Goal: Contribute content

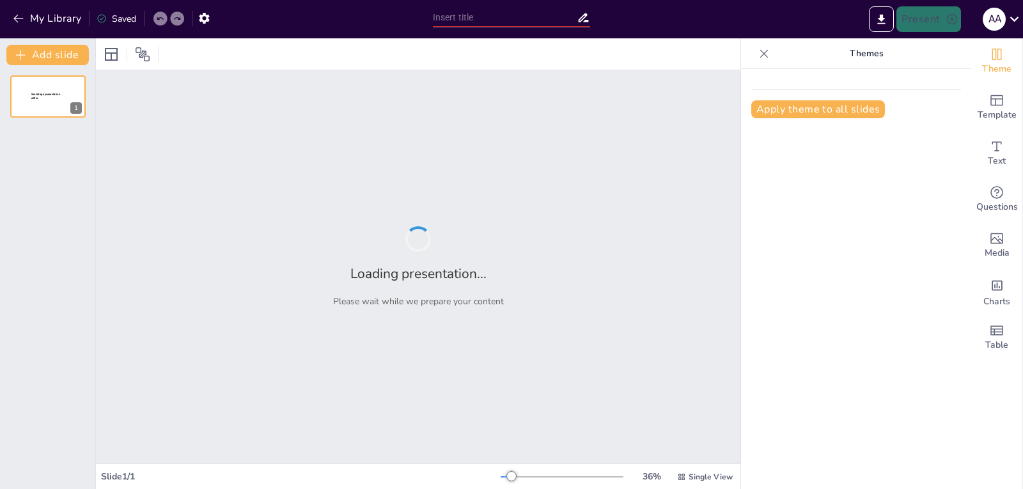
type input "**Real-World Applications of Kali Linux: 15 Tools for Ethical Hacking and Secur…"
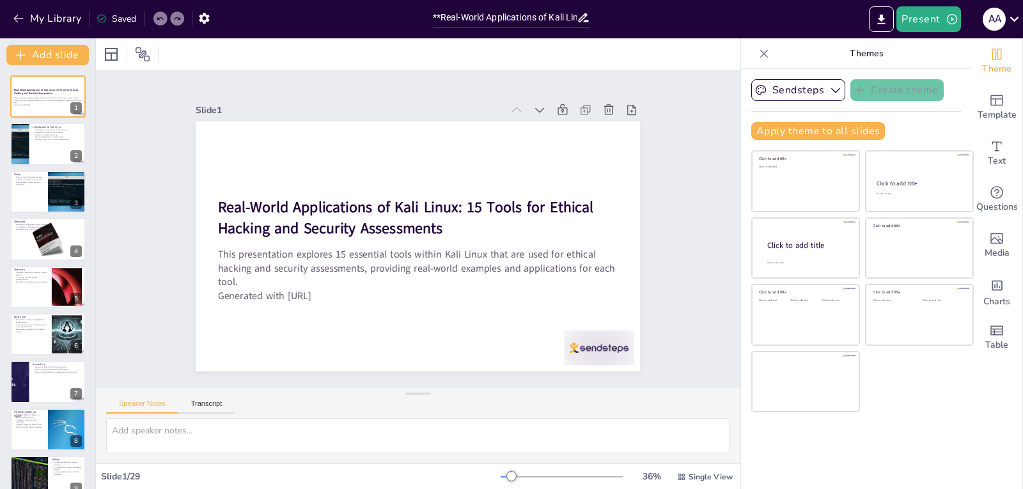
checkbox input "true"
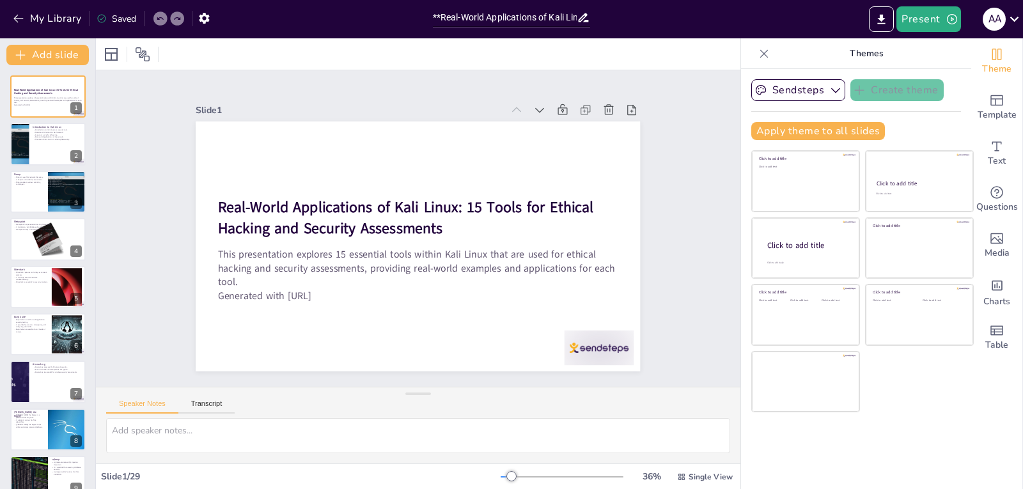
checkbox input "true"
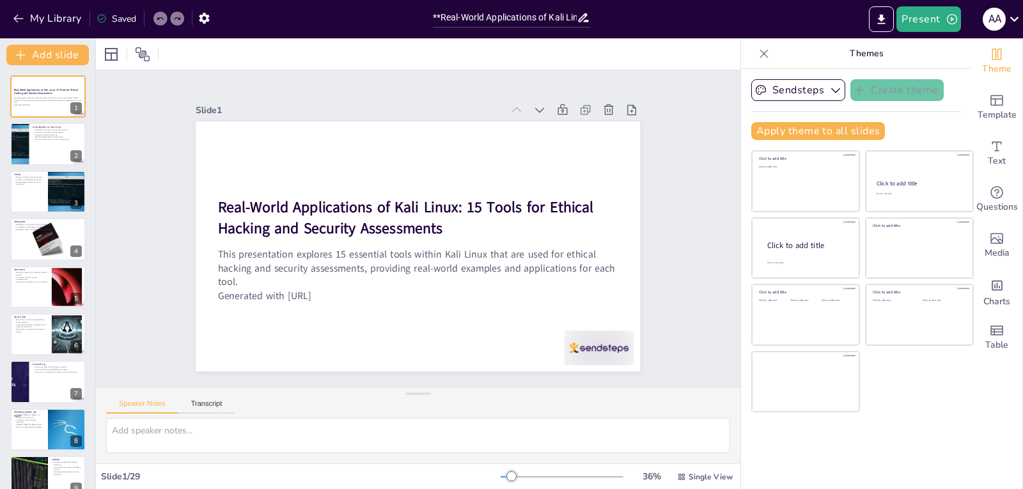
checkbox input "true"
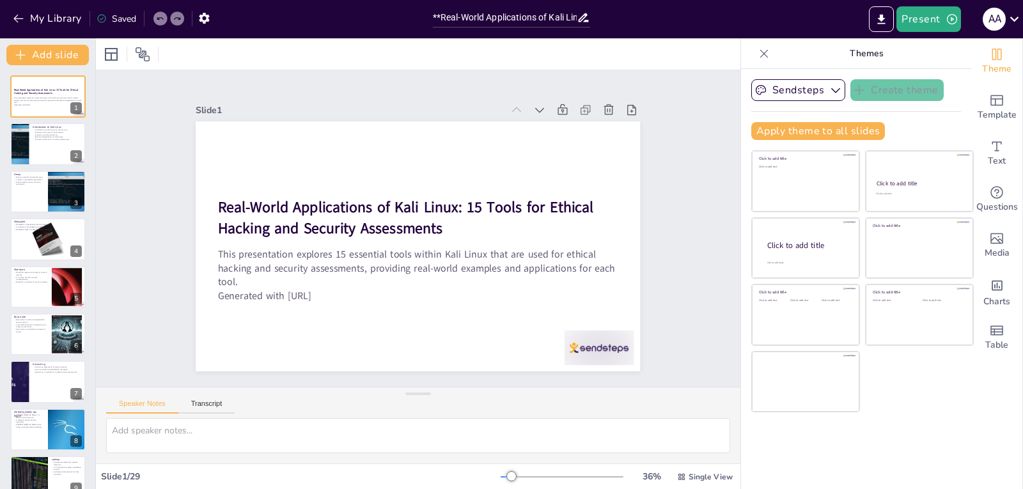
checkbox input "true"
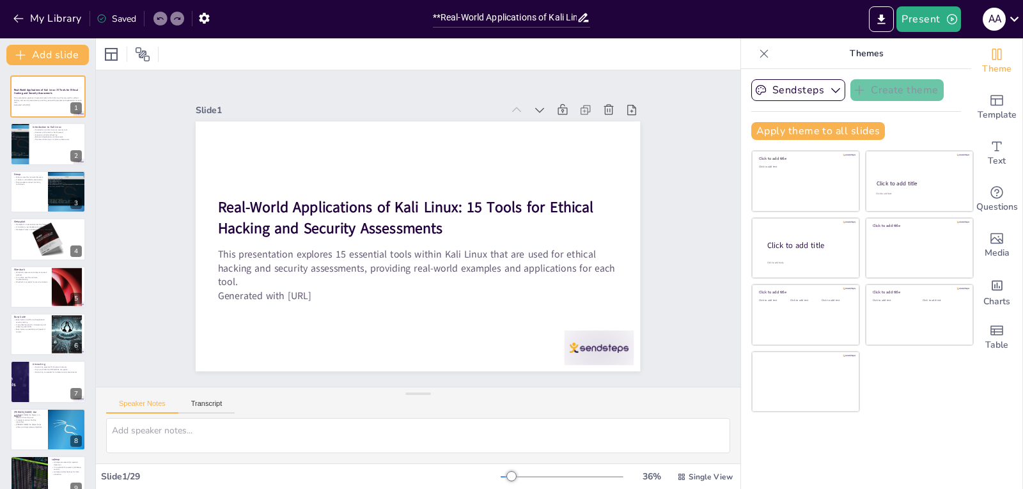
checkbox input "true"
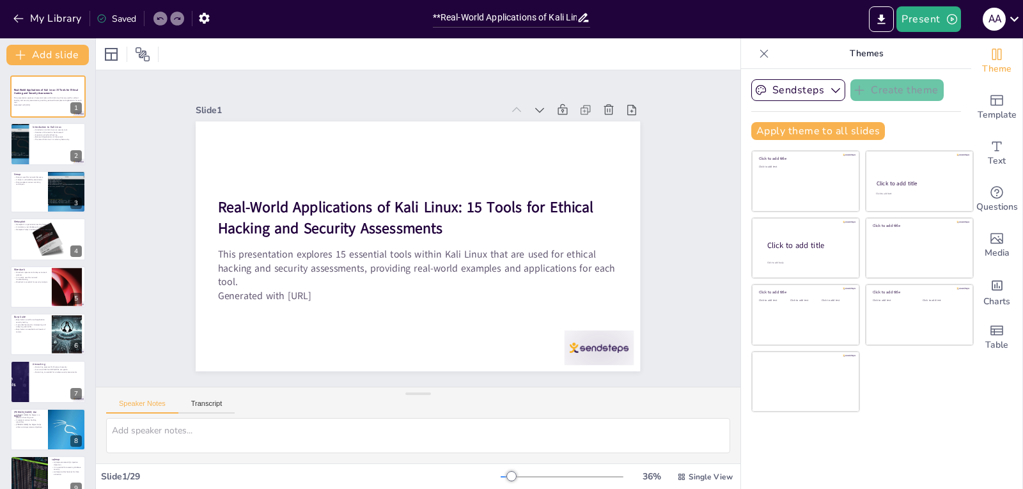
checkbox input "true"
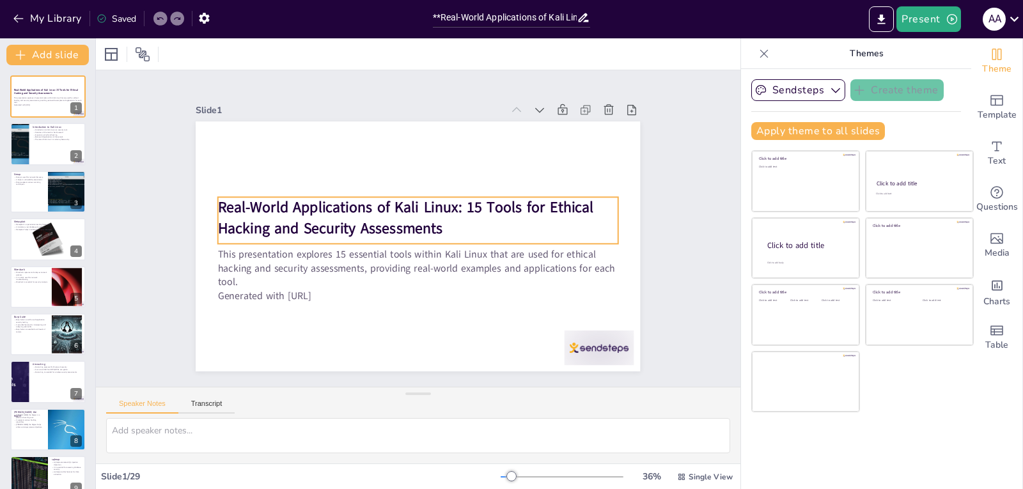
checkbox input "true"
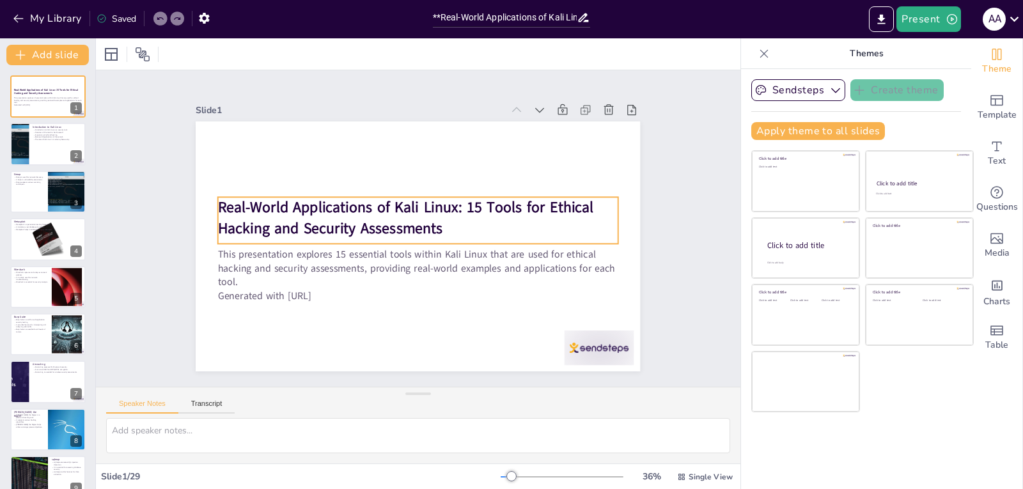
checkbox input "true"
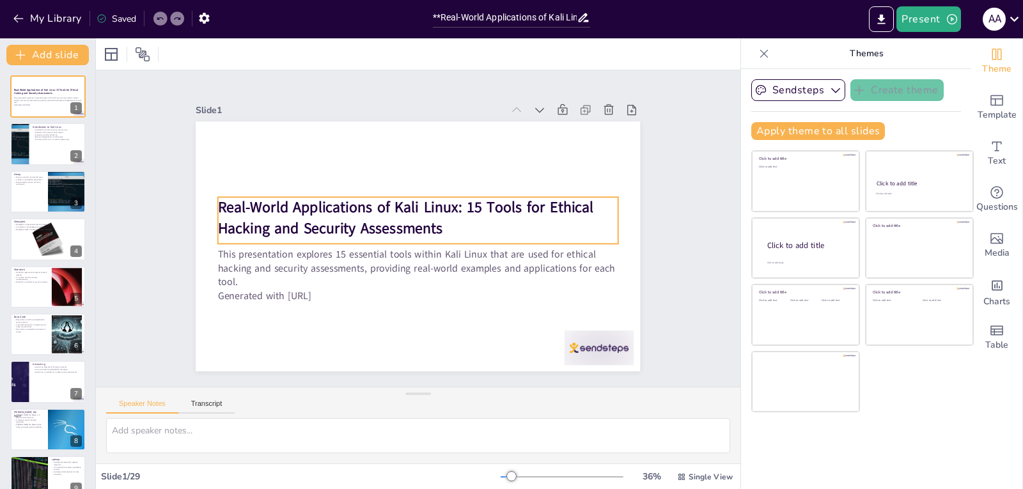
checkbox input "true"
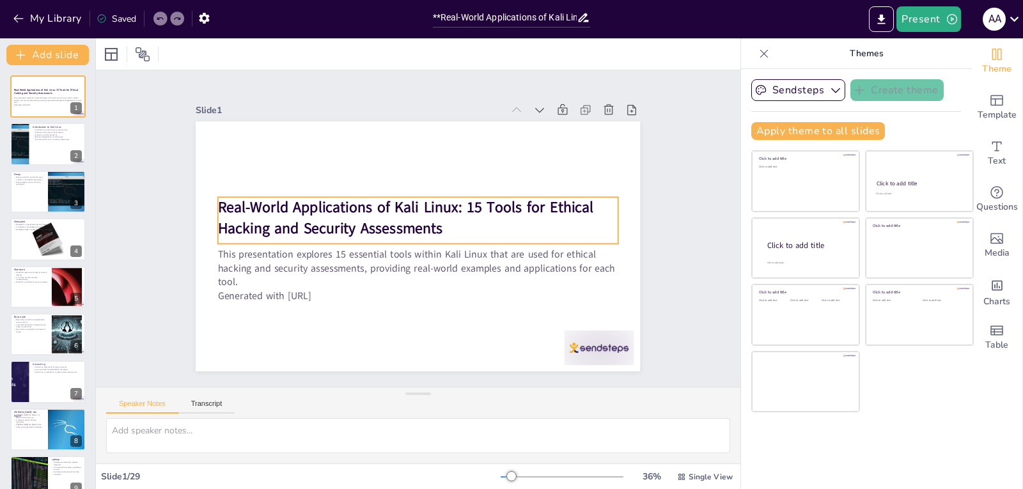
checkbox input "true"
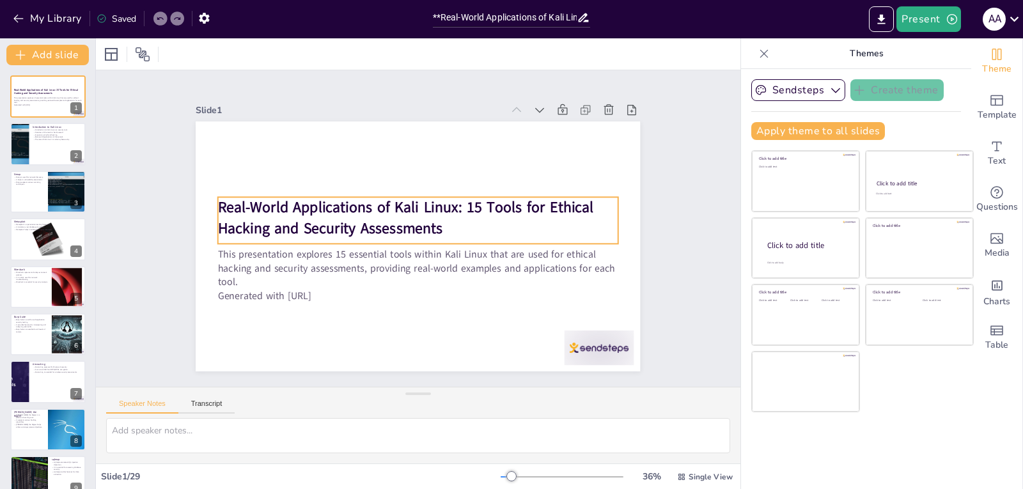
checkbox input "true"
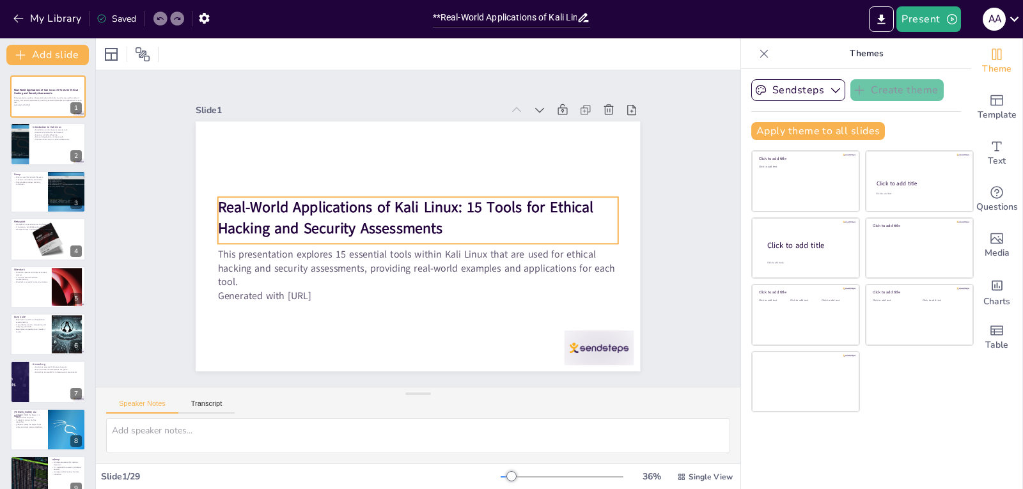
checkbox input "true"
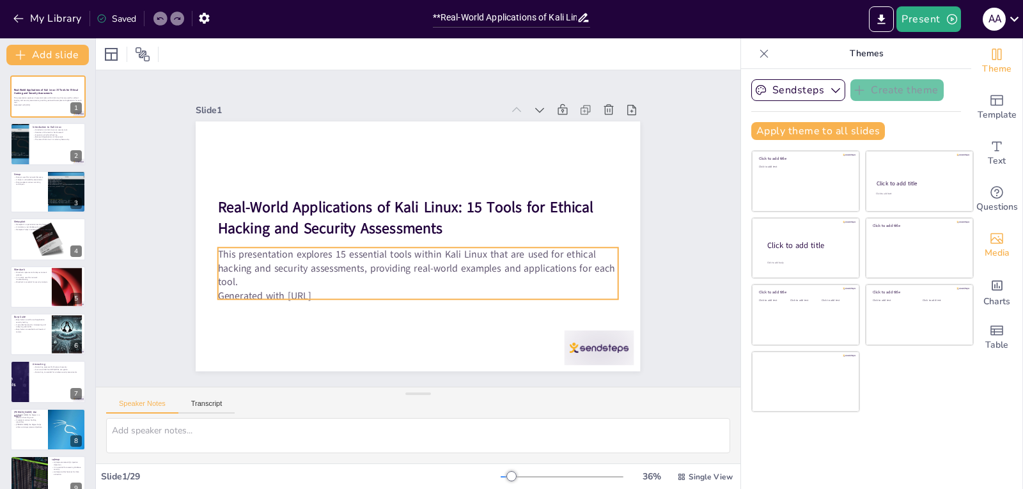
checkbox input "true"
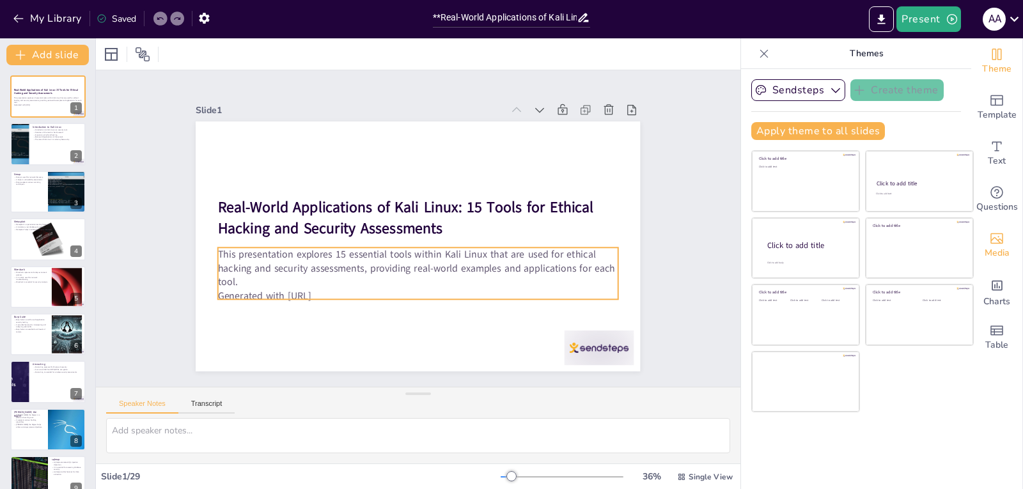
checkbox input "true"
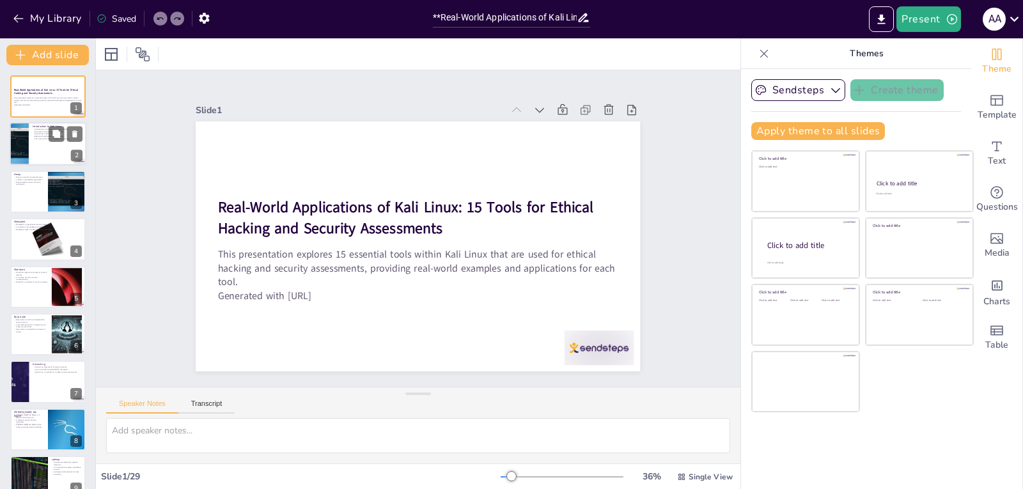
checkbox input "true"
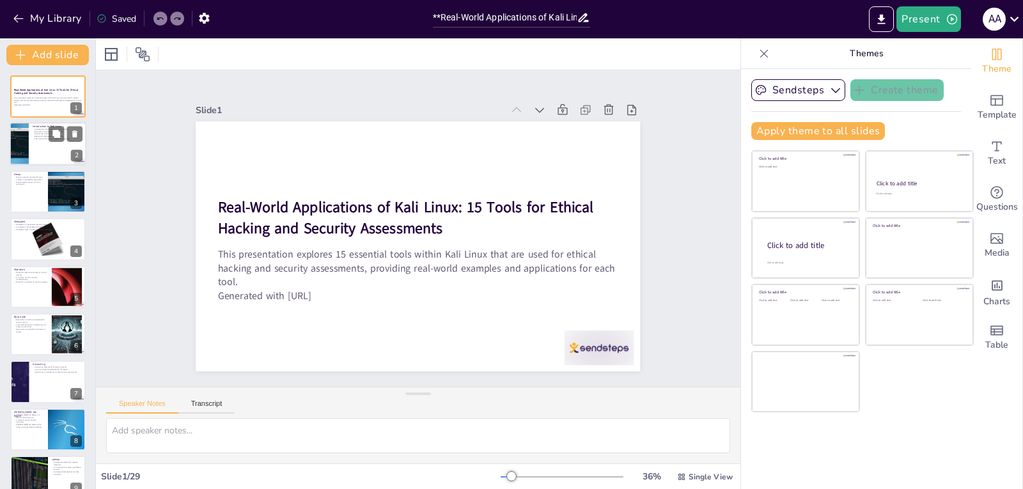
checkbox input "true"
click at [52, 125] on p "Introduction to Kali Linux" at bounding box center [58, 127] width 50 height 4
checkbox input "true"
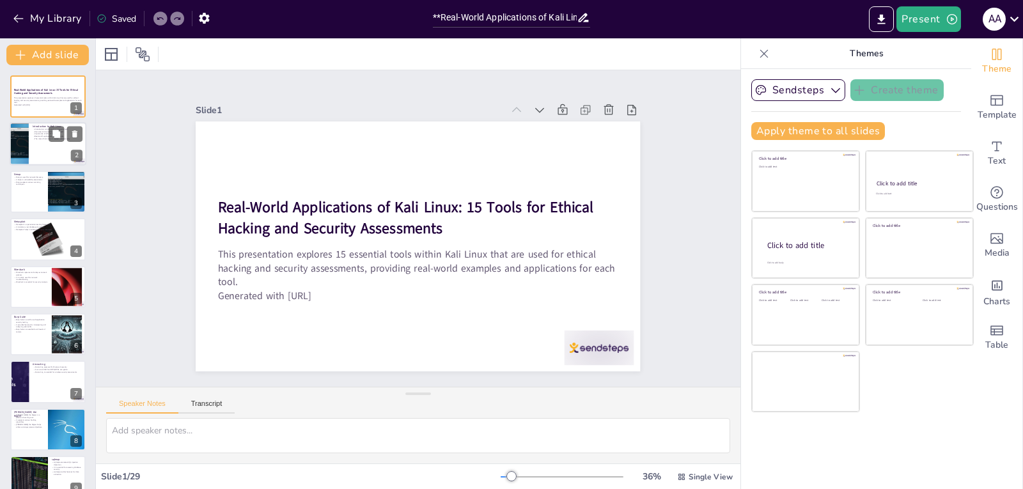
checkbox input "true"
type textarea "Kali Linux serves as a comprehensive platform for security professionals, offer…"
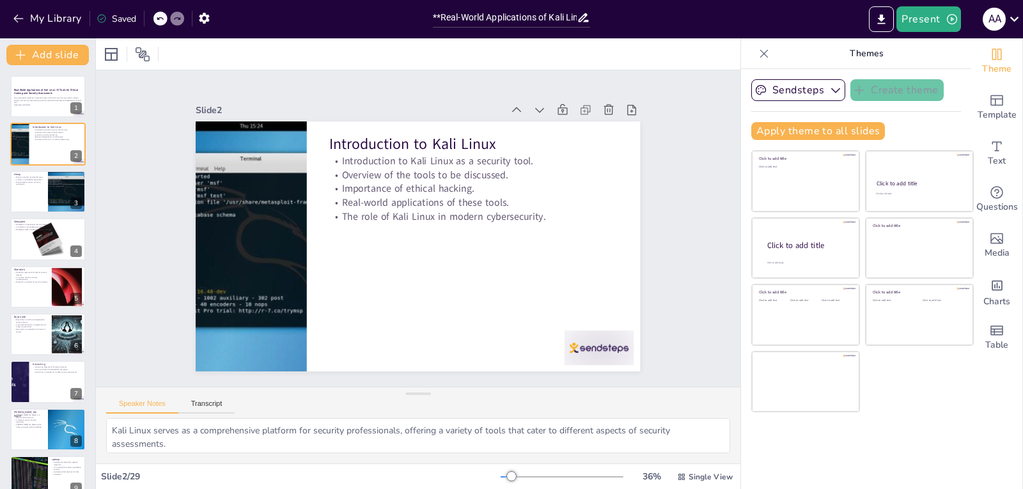
checkbox input "true"
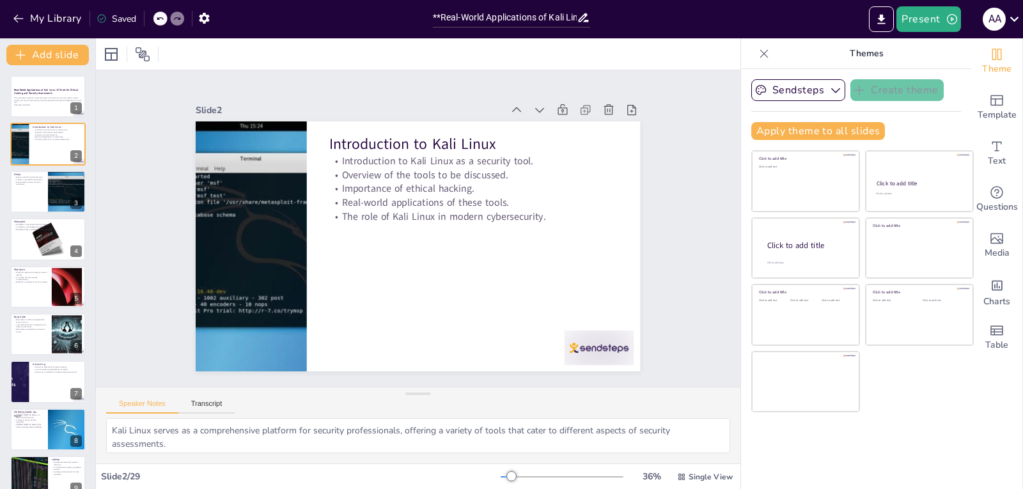
checkbox input "true"
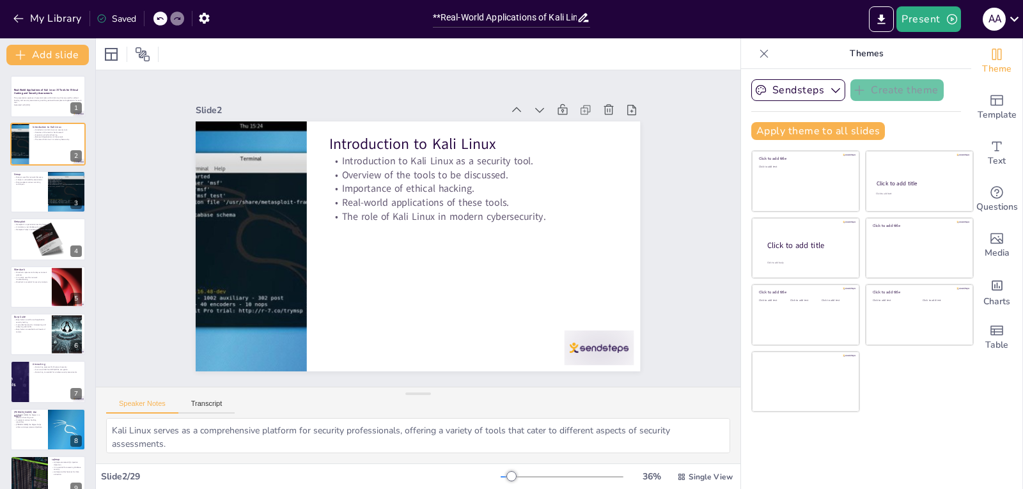
checkbox input "true"
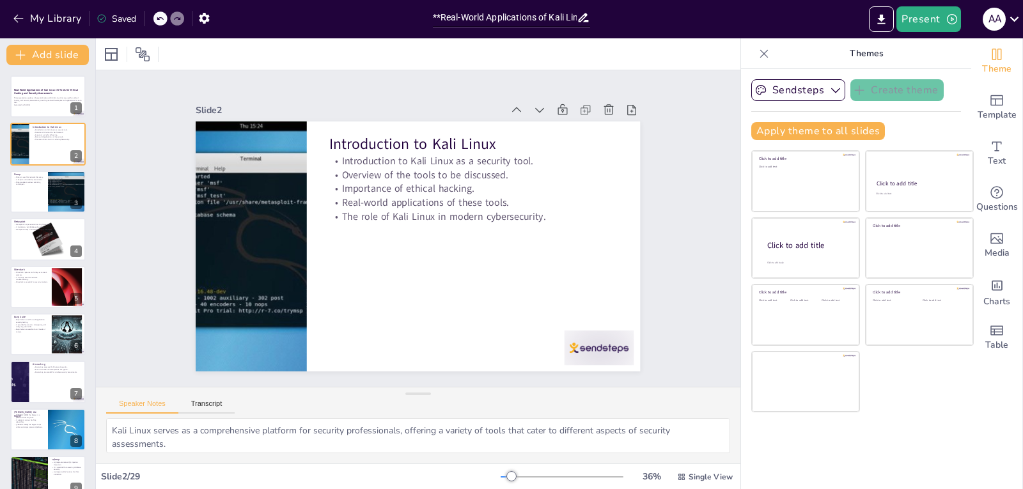
checkbox input "true"
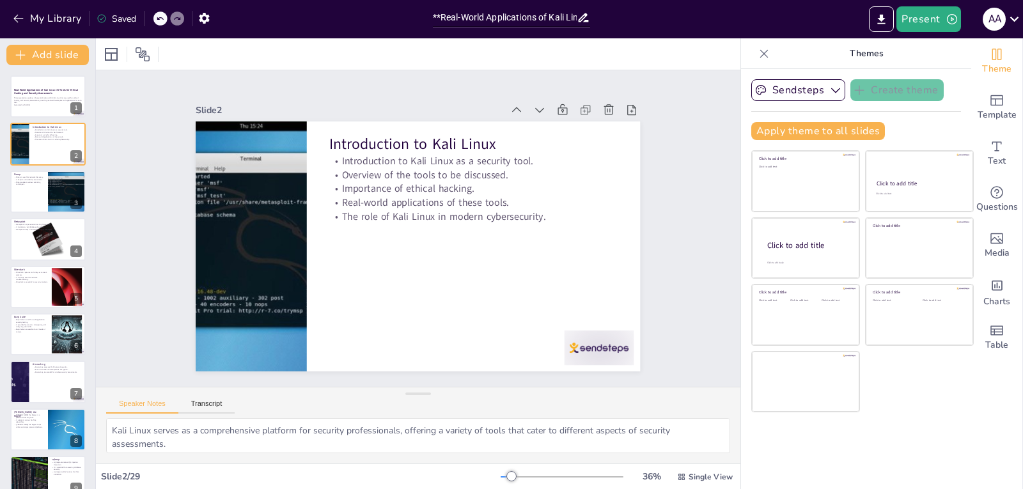
checkbox input "true"
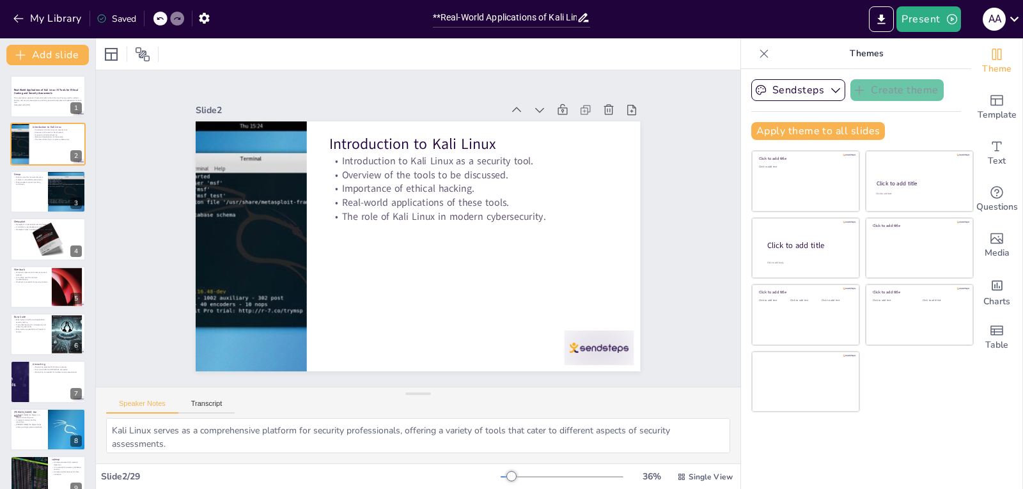
checkbox input "true"
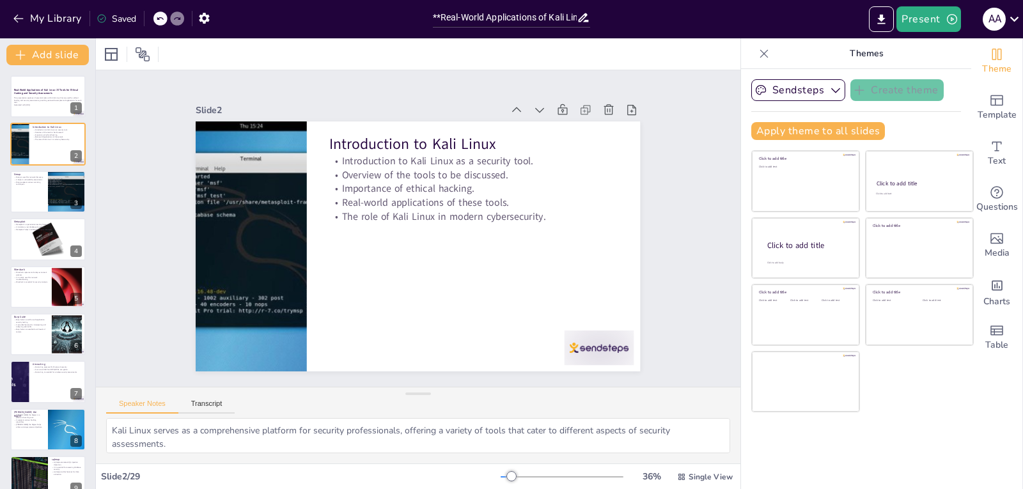
checkbox input "true"
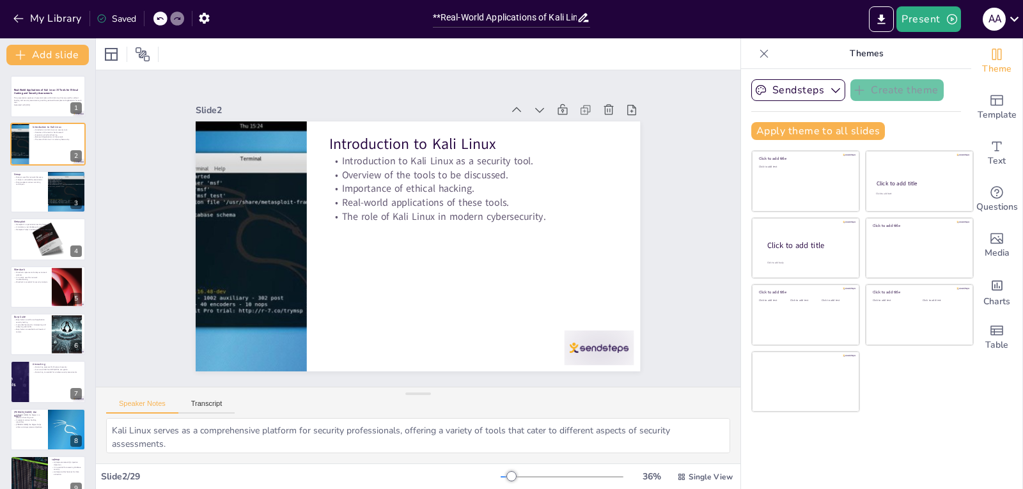
checkbox input "true"
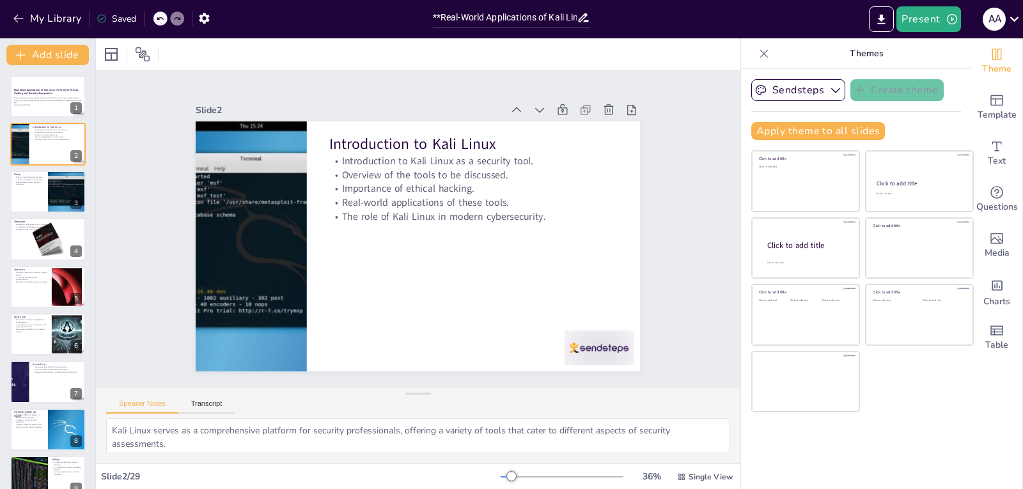
checkbox input "true"
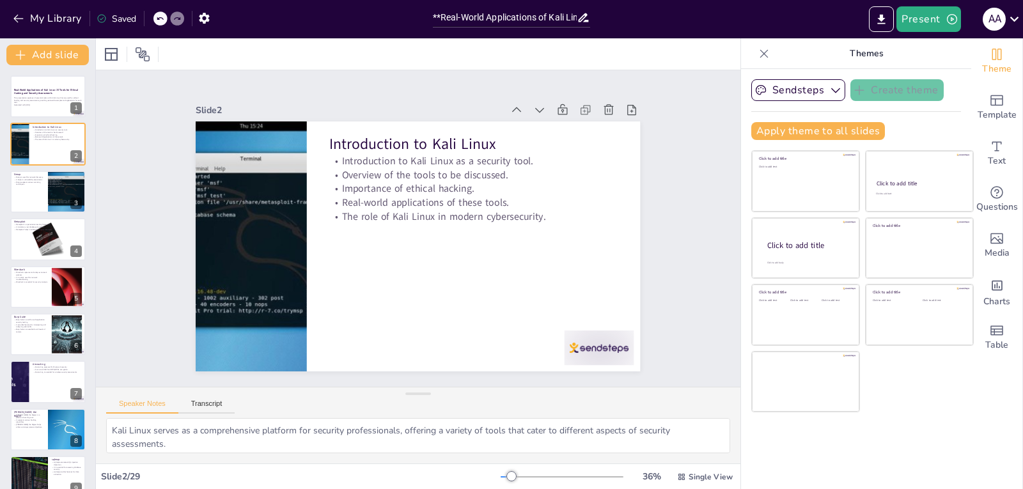
checkbox input "true"
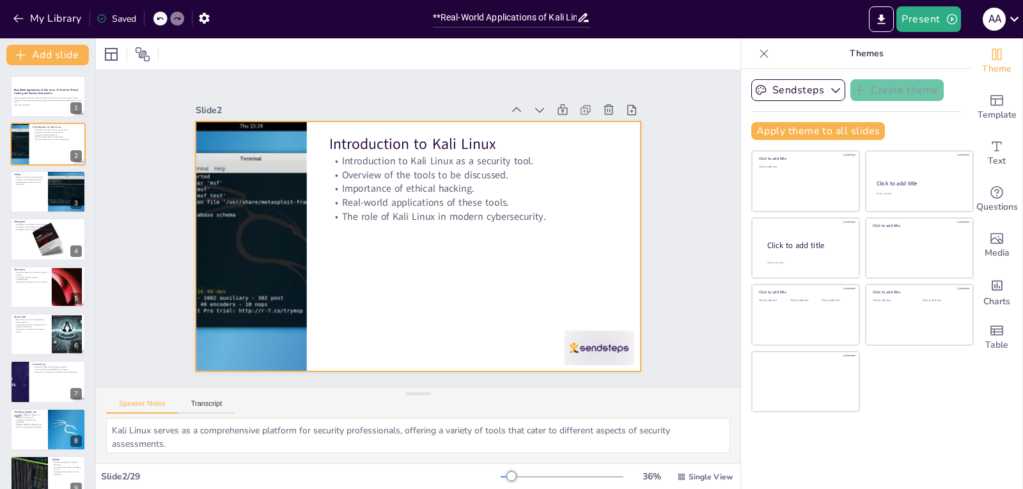
checkbox input "true"
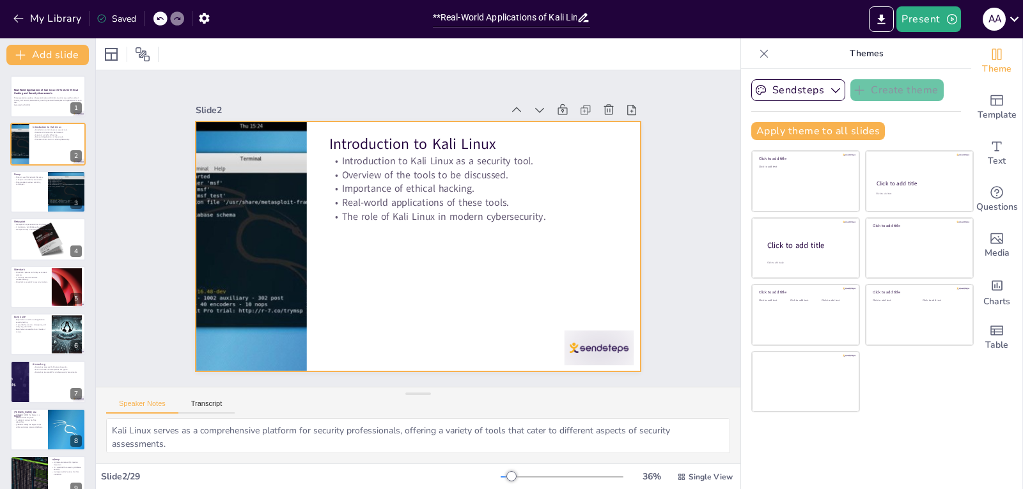
checkbox input "true"
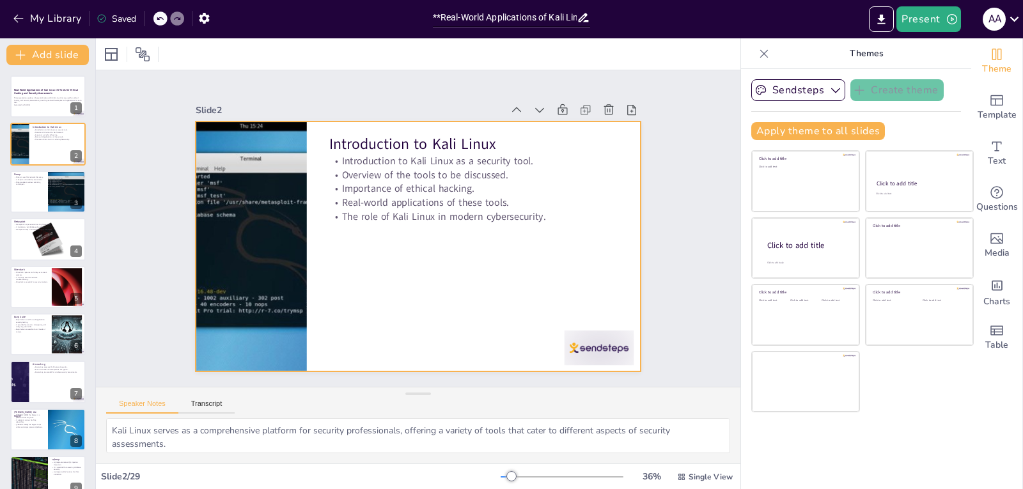
checkbox input "true"
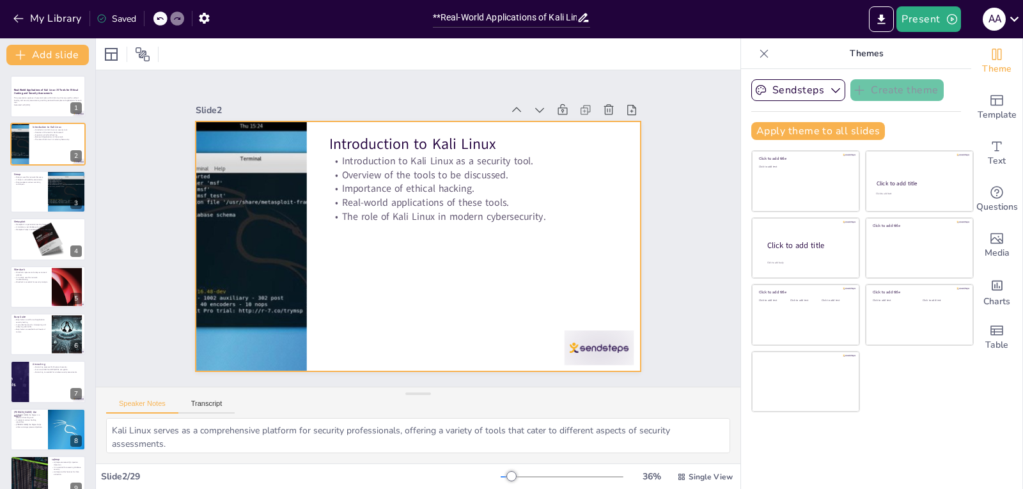
checkbox input "true"
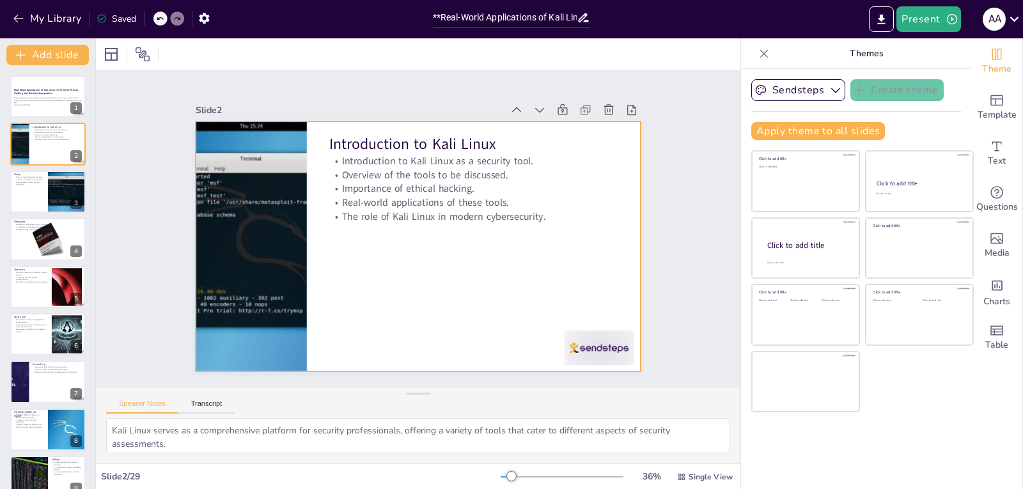
checkbox input "true"
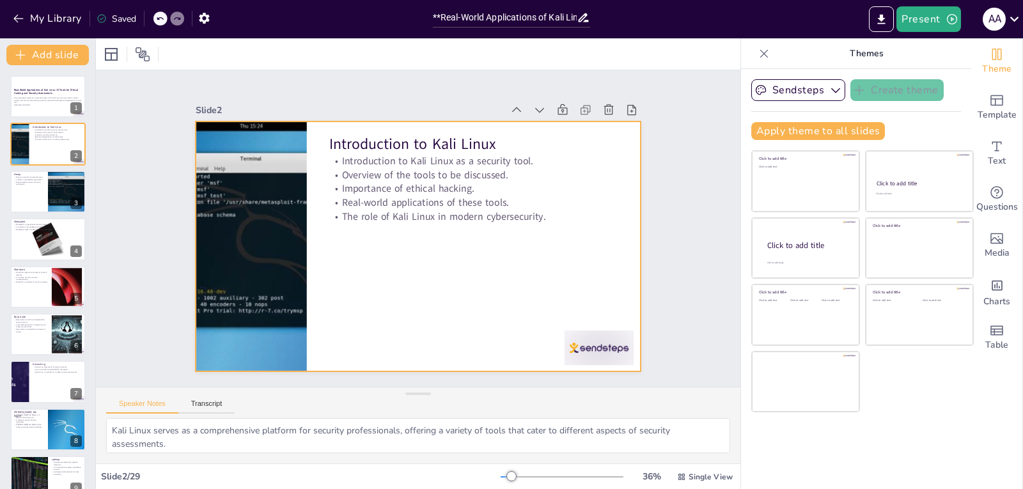
checkbox input "true"
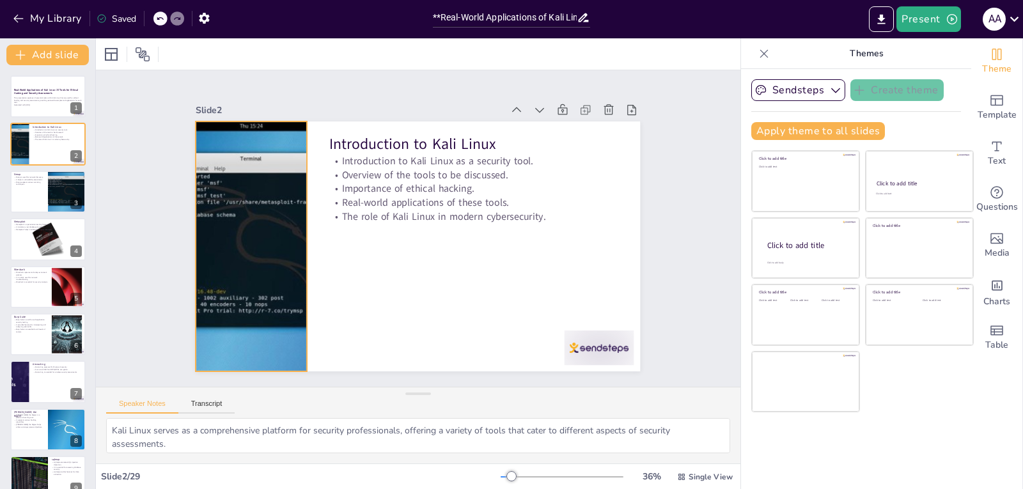
checkbox input "true"
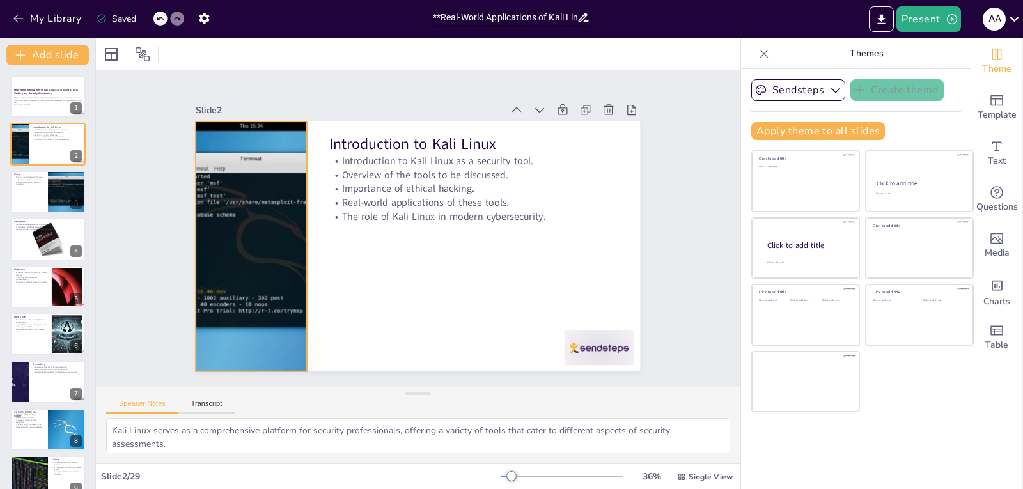
checkbox input "true"
click at [242, 240] on div at bounding box center [251, 247] width 455 height 250
checkbox input "true"
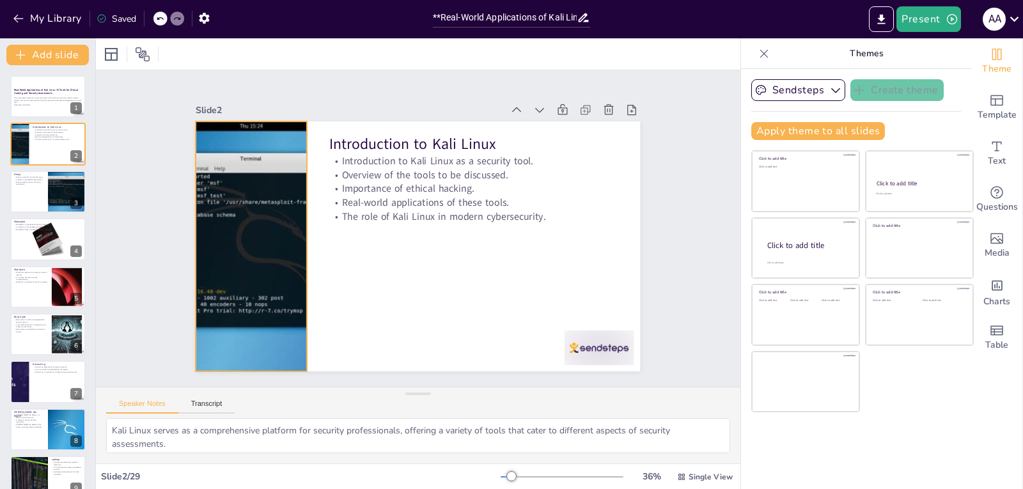
checkbox input "true"
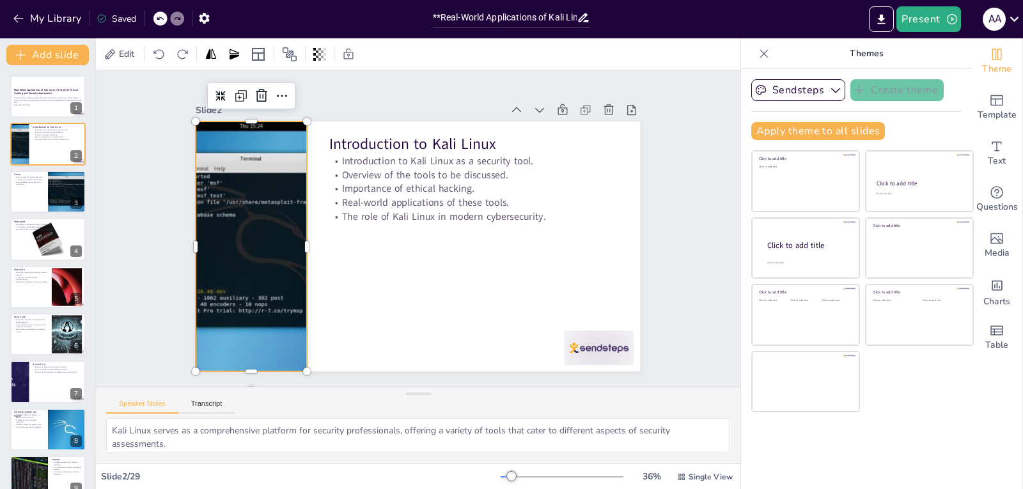
checkbox input "true"
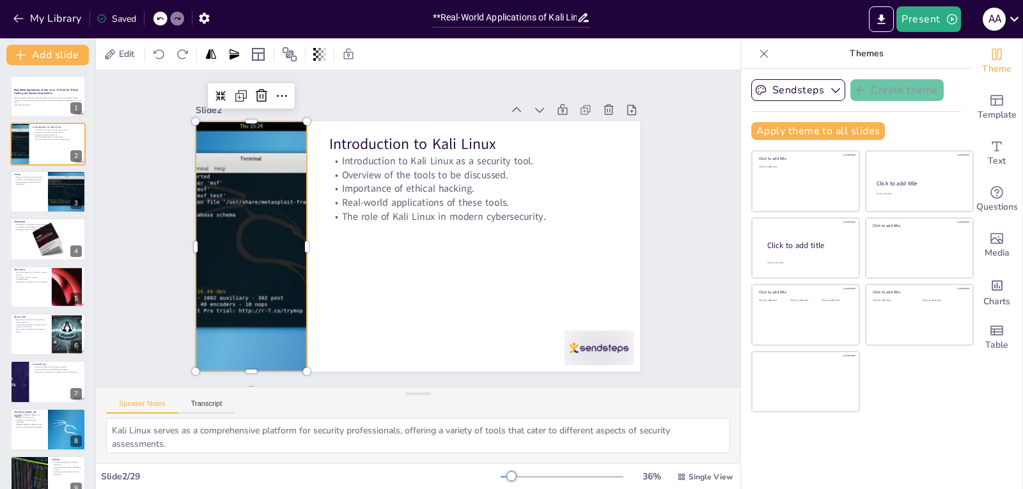
checkbox input "true"
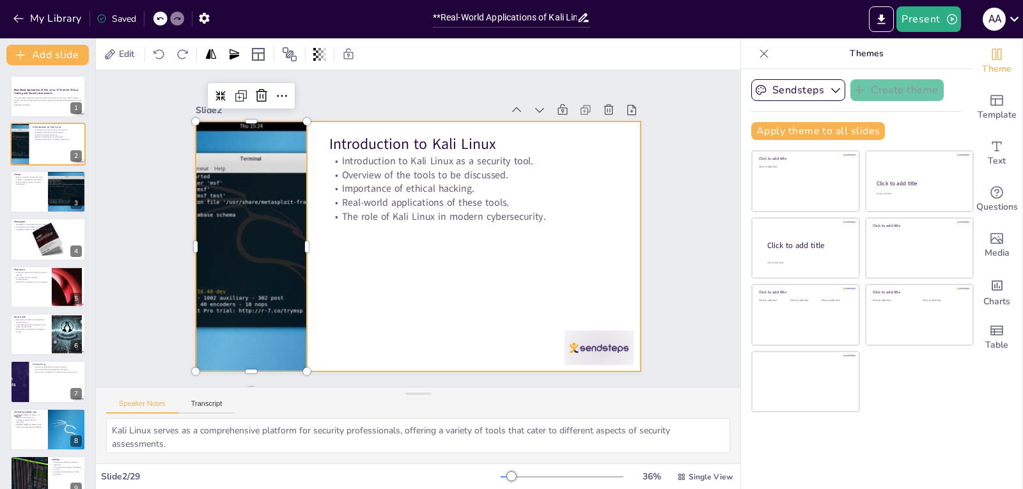
checkbox input "true"
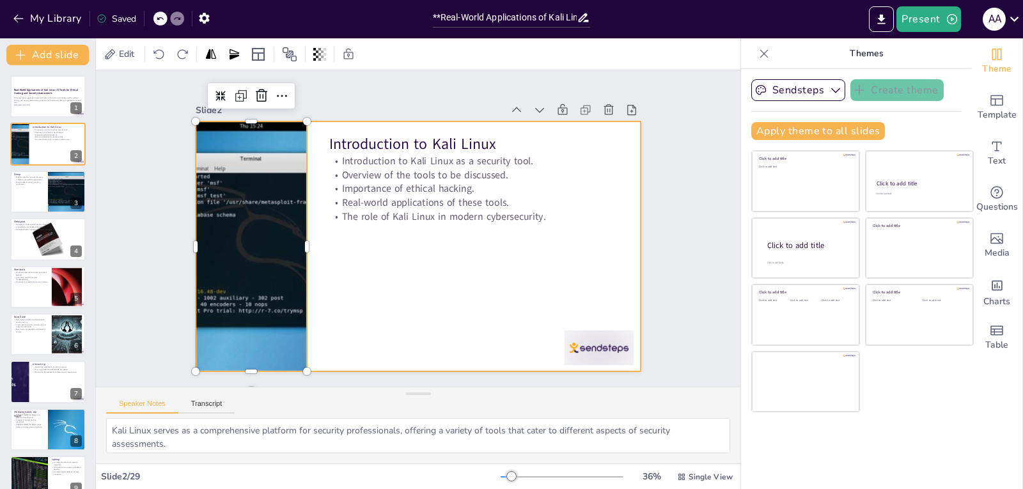
checkbox input "true"
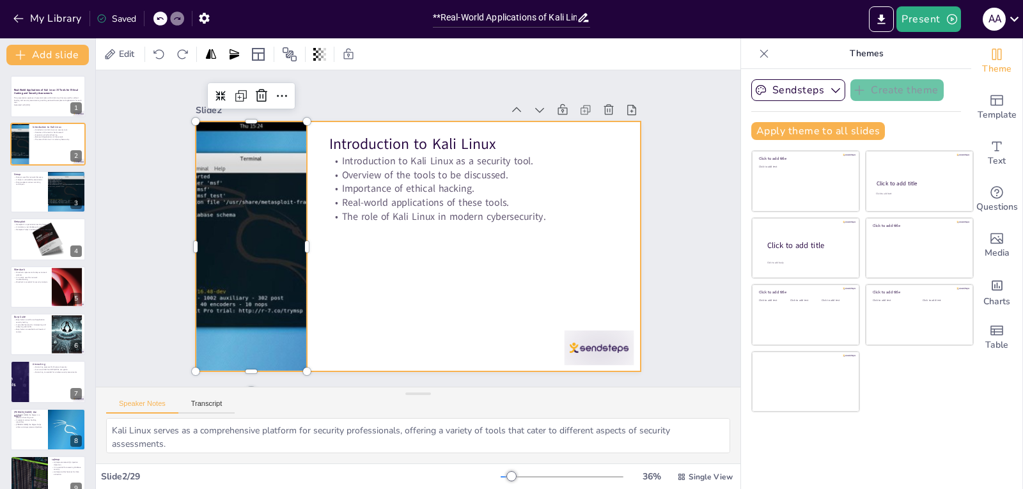
checkbox input "true"
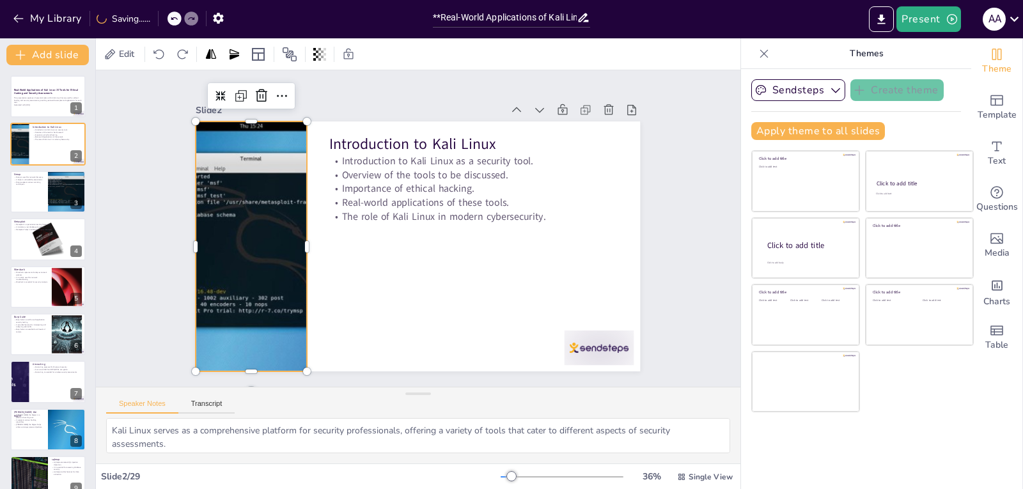
checkbox input "true"
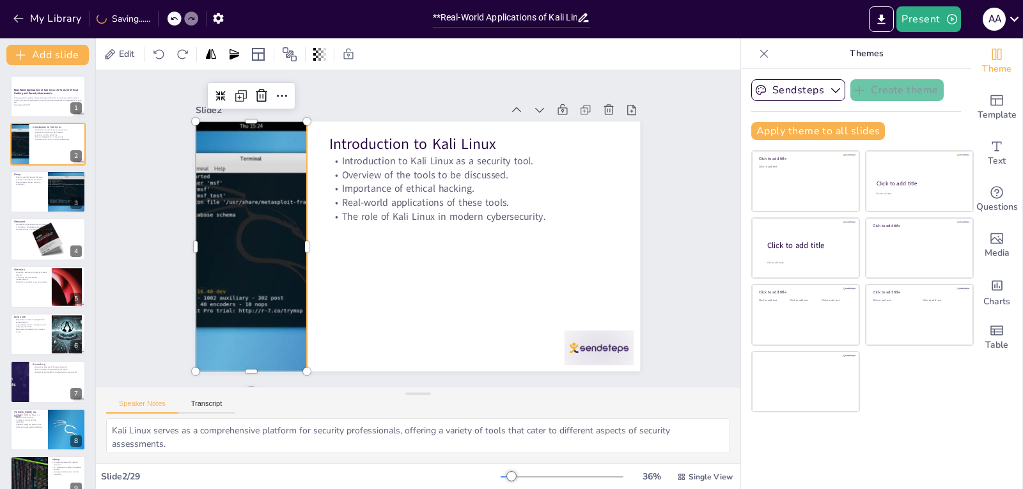
checkbox input "true"
click at [36, 200] on div at bounding box center [48, 191] width 77 height 43
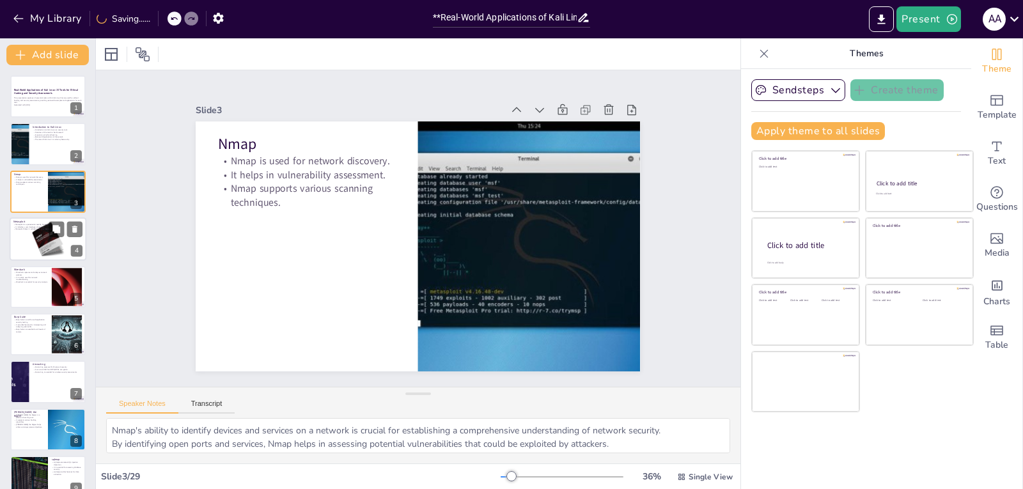
click at [31, 242] on div at bounding box center [48, 238] width 77 height 43
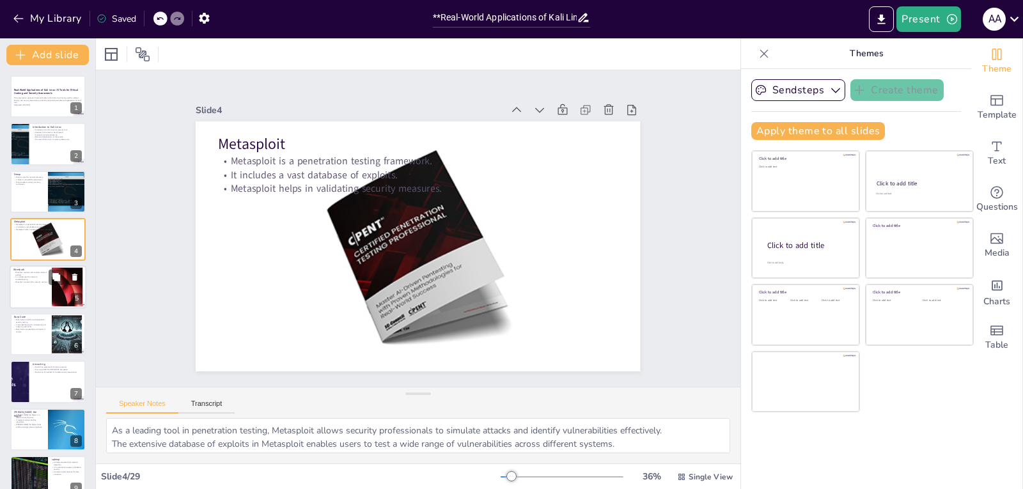
click at [35, 290] on div at bounding box center [48, 286] width 77 height 43
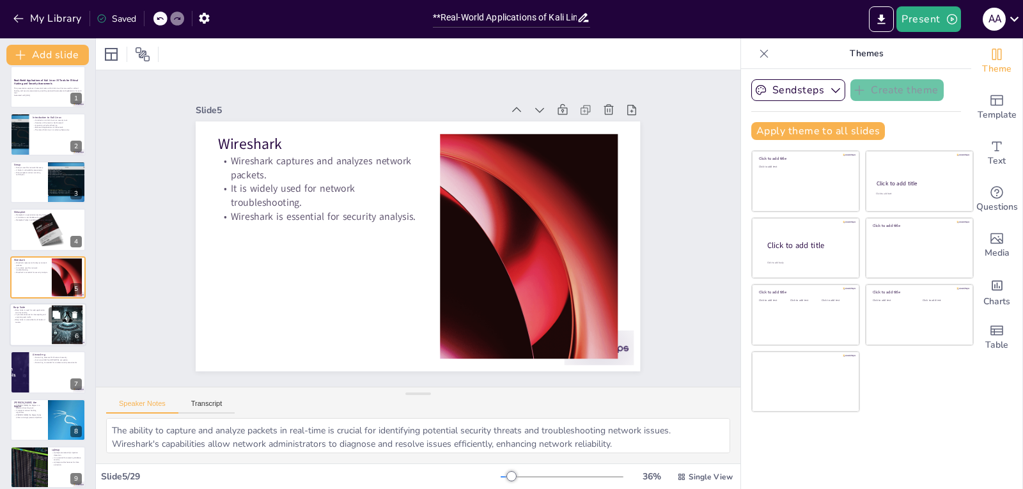
click at [28, 330] on div at bounding box center [48, 324] width 77 height 43
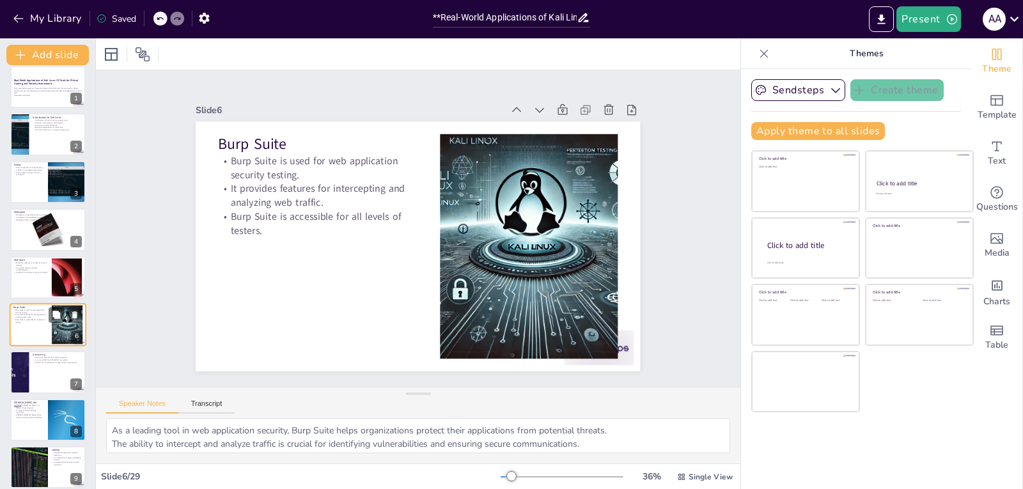
scroll to position [58, 0]
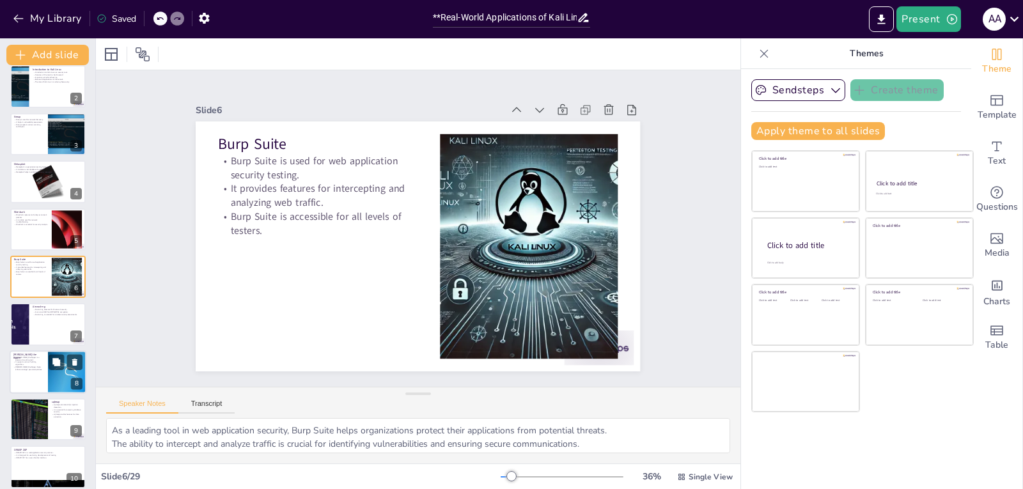
click at [34, 357] on p "[PERSON_NAME] the Ripper is a password cracking tool." at bounding box center [28, 358] width 31 height 4
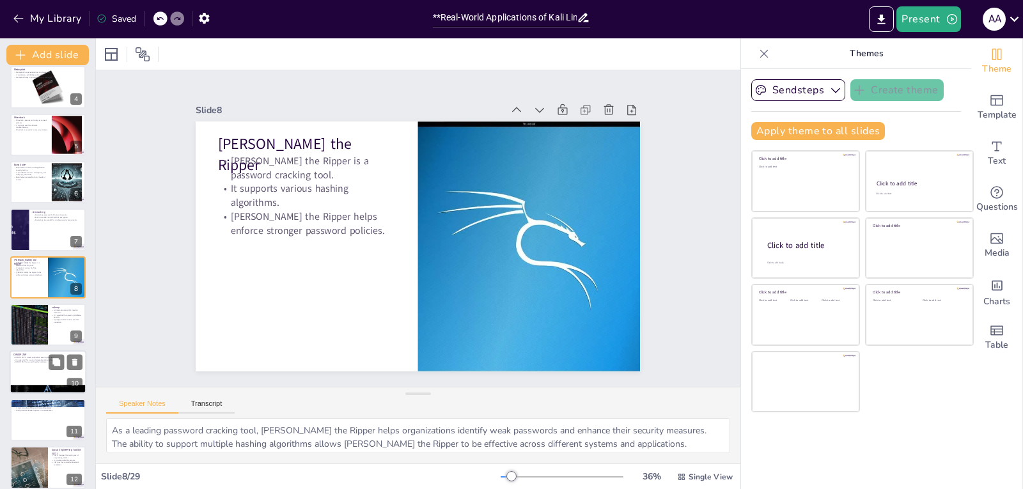
click at [27, 379] on div at bounding box center [48, 372] width 77 height 43
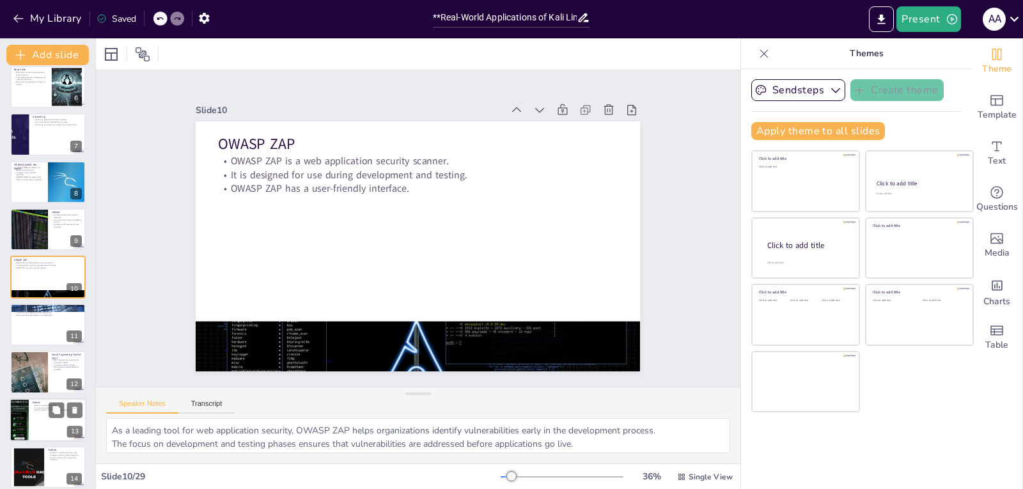
click at [38, 412] on div at bounding box center [48, 419] width 77 height 43
